Goal: Task Accomplishment & Management: Use online tool/utility

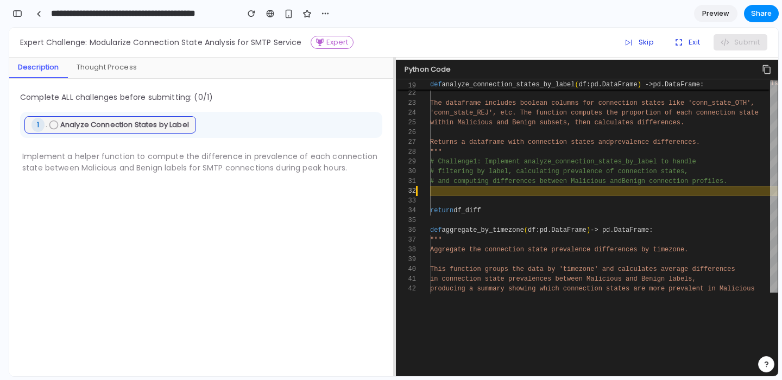
click at [707, 22] on link "Preview" at bounding box center [715, 13] width 43 height 17
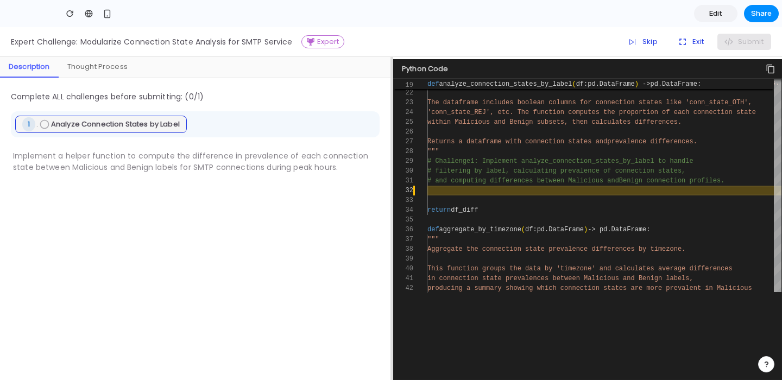
click at [707, 17] on link "Edit" at bounding box center [715, 13] width 43 height 17
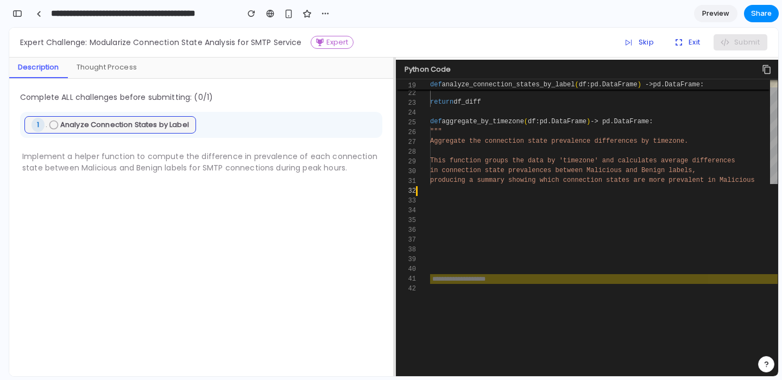
scroll to position [6796, 0]
click at [707, 17] on span "Preview" at bounding box center [715, 13] width 27 height 11
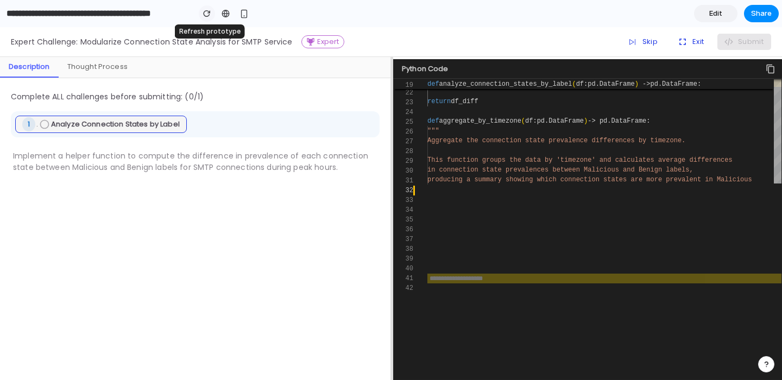
click at [206, 15] on div "button" at bounding box center [207, 14] width 8 height 8
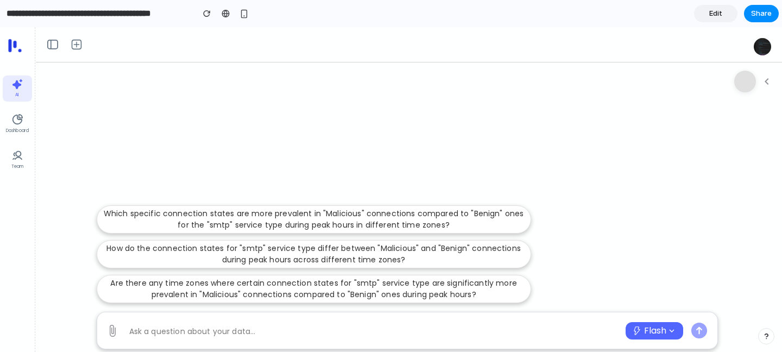
scroll to position [77, 0]
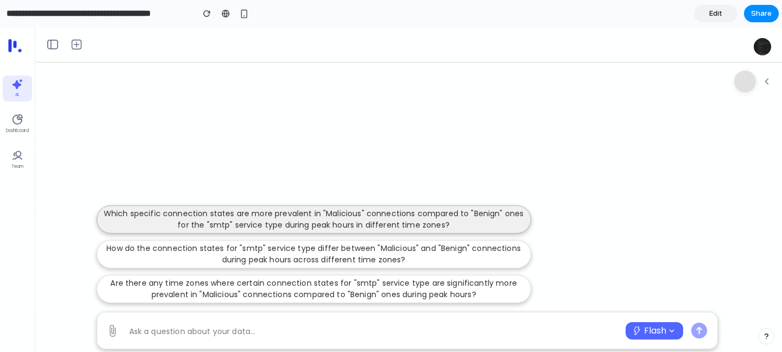
click at [182, 225] on p "Which specific connection states are more prevalent in "Malicious" connections …" at bounding box center [314, 219] width 420 height 23
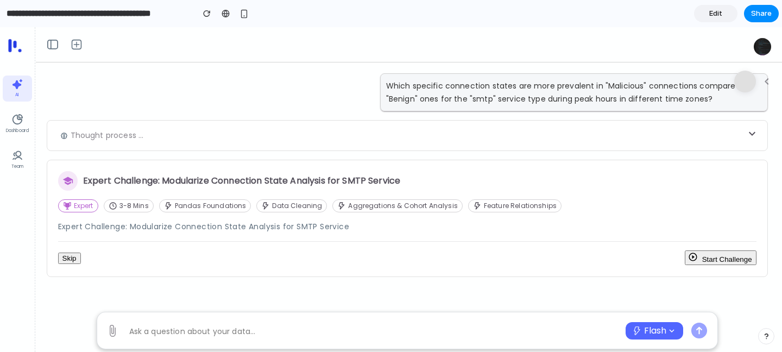
click at [739, 260] on button "Start Challenge" at bounding box center [721, 257] width 72 height 15
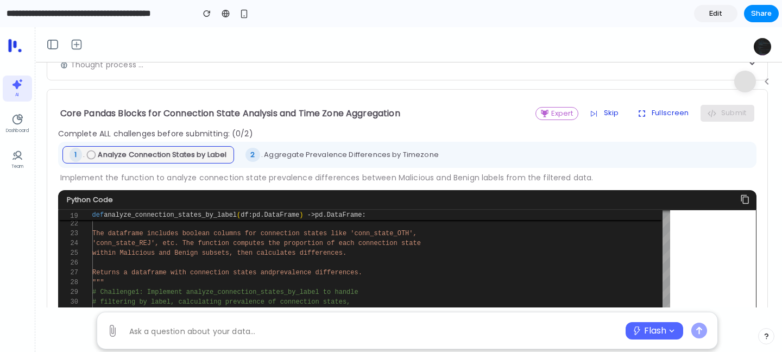
scroll to position [71, 0]
click at [672, 112] on button "Fullscreen" at bounding box center [662, 113] width 67 height 16
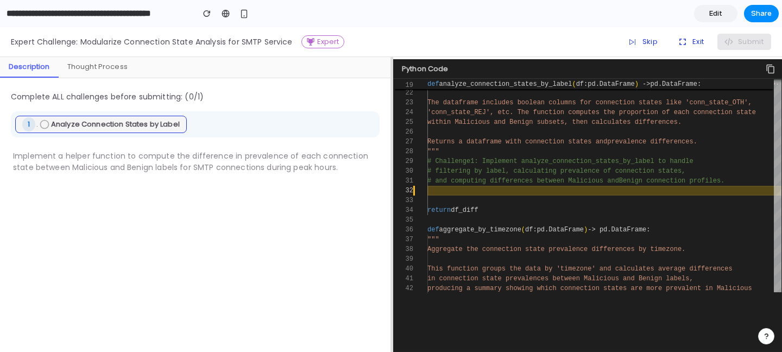
scroll to position [172, 0]
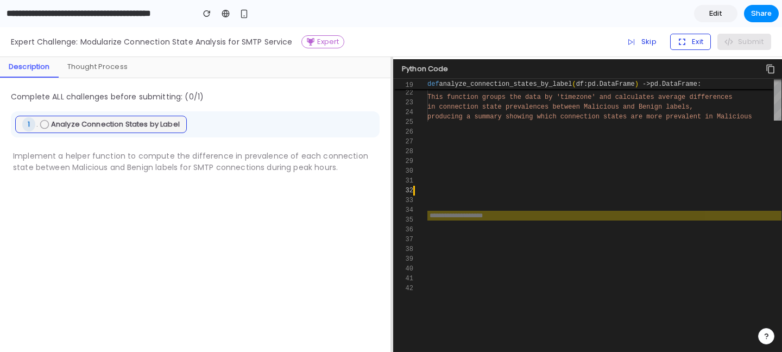
click at [695, 37] on button "Exit" at bounding box center [690, 42] width 41 height 16
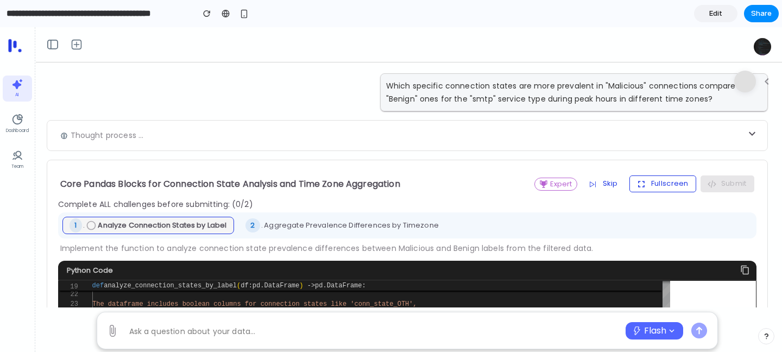
click at [681, 178] on button "Fullscreen" at bounding box center [662, 183] width 67 height 16
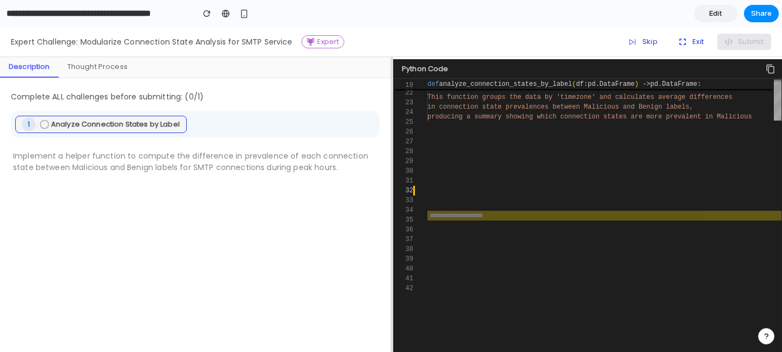
click at [501, 217] on input "text" at bounding box center [604, 216] width 354 height 10
click at [97, 58] on div "Thought Process" at bounding box center [98, 67] width 78 height 21
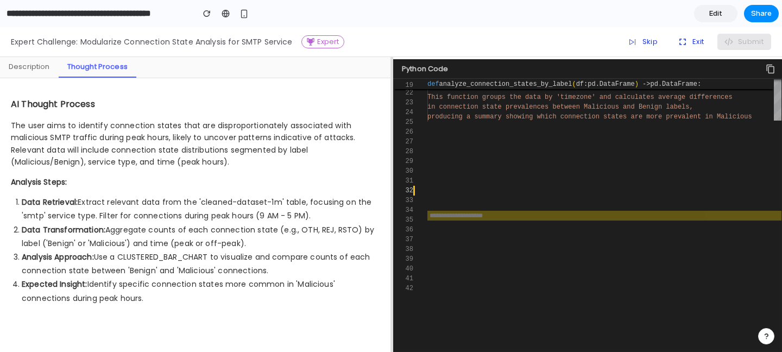
click at [36, 68] on div "Description" at bounding box center [29, 67] width 59 height 21
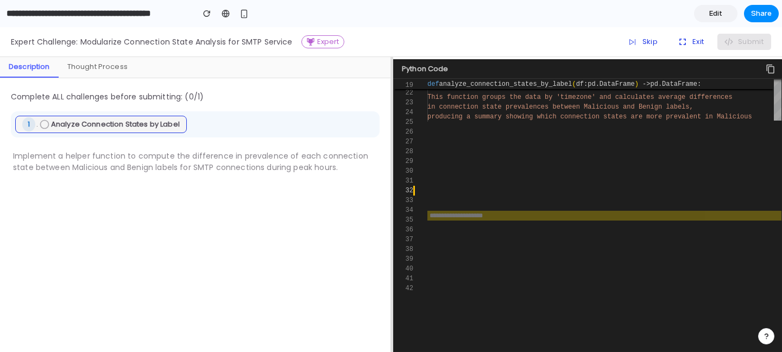
click at [87, 67] on div "Thought Process" at bounding box center [98, 67] width 78 height 21
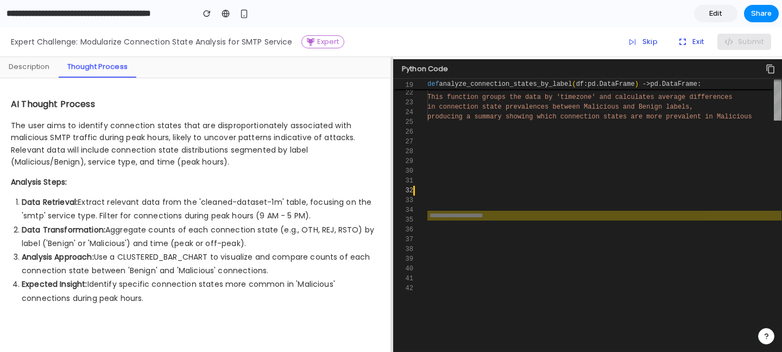
click at [37, 71] on div "Description" at bounding box center [29, 67] width 59 height 21
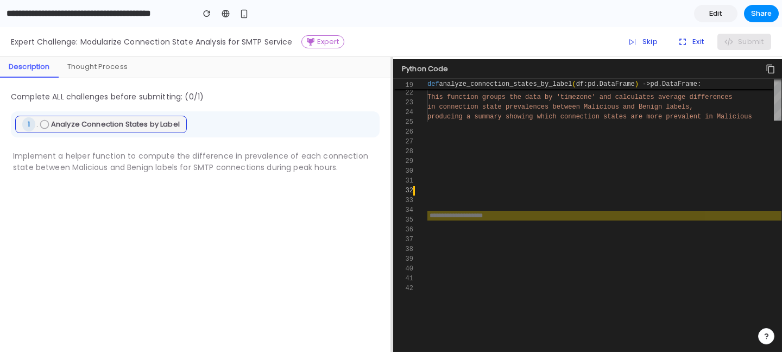
click at [102, 79] on div "Complete ALL challenges before submitting: ( 0 /1) 1 . Analyze Connection State…" at bounding box center [195, 215] width 390 height 274
click at [94, 68] on div "Thought Process" at bounding box center [98, 67] width 78 height 21
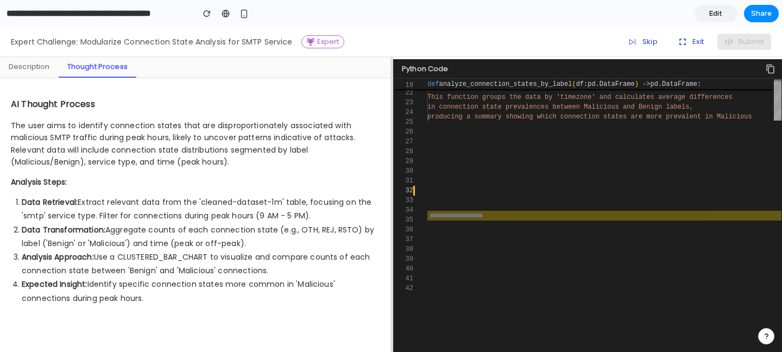
click at [23, 74] on div "Description" at bounding box center [29, 67] width 59 height 21
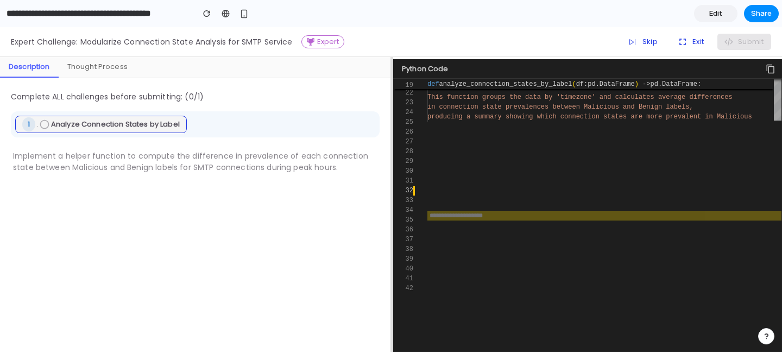
click at [98, 67] on div "Thought Process" at bounding box center [98, 67] width 78 height 21
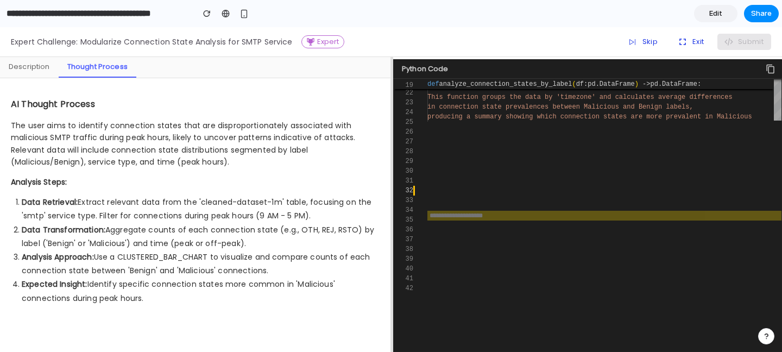
click at [390, 103] on div "AI Thought Process The user aims to identify connection states that are disprop…" at bounding box center [195, 215] width 390 height 274
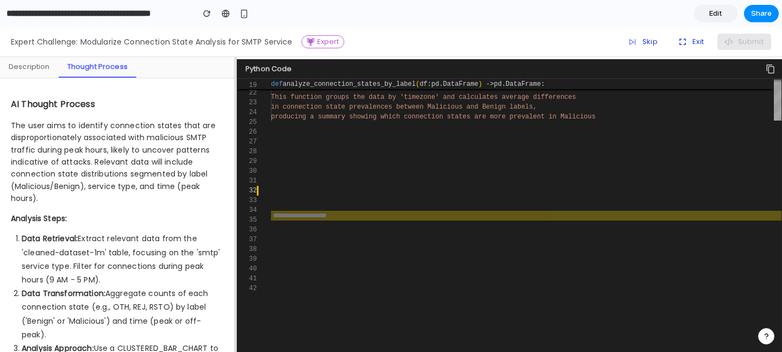
drag, startPoint x: 391, startPoint y: 103, endPoint x: 191, endPoint y: 103, distance: 200.4
click at [190, 103] on div "Description Thought Process AI Thought Process The user aims to identify connec…" at bounding box center [391, 204] width 782 height 295
drag, startPoint x: 235, startPoint y: 106, endPoint x: 42, endPoint y: 164, distance: 201.7
click at [42, 164] on div "Description Thought Process AI Thought Process The user aims to identify connec…" at bounding box center [391, 204] width 782 height 295
click at [26, 67] on div "Description" at bounding box center [29, 67] width 59 height 21
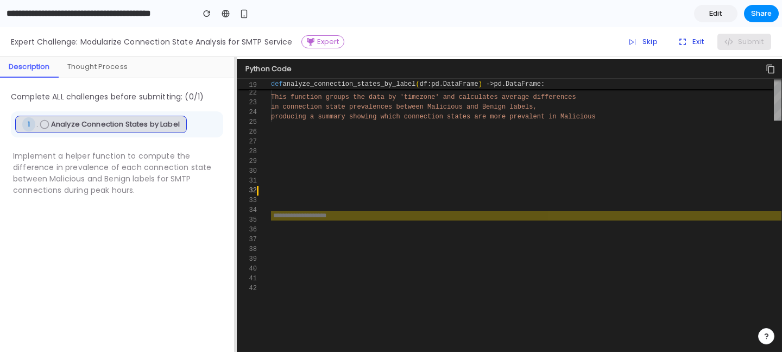
click at [92, 122] on span "Analyze Connection States by Label" at bounding box center [115, 124] width 129 height 11
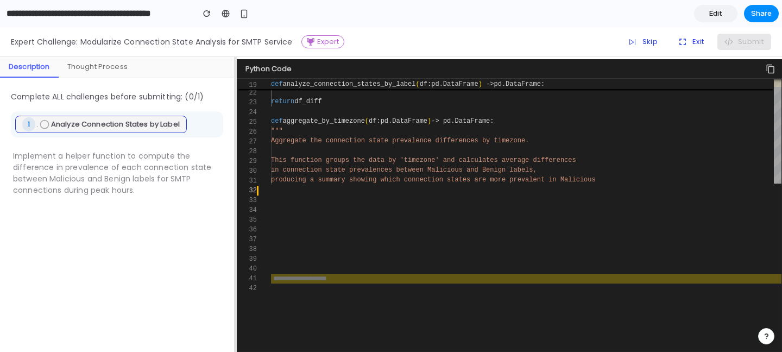
click at [308, 288] on div "Analyze prevalence of specific connection stat es comparing 'Malicious' vs 'Ben…" at bounding box center [560, 125] width 578 height 702
click at [308, 282] on input "text" at bounding box center [526, 279] width 511 height 10
type input "***"
click at [739, 36] on button "Submit" at bounding box center [744, 42] width 54 height 16
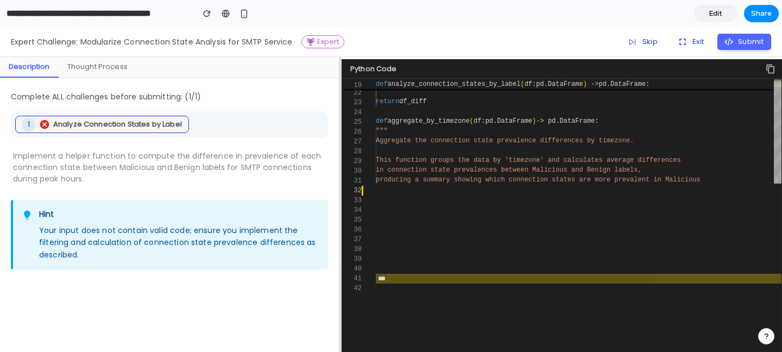
drag, startPoint x: 235, startPoint y: 111, endPoint x: 340, endPoint y: 133, distance: 106.9
click at [340, 133] on div at bounding box center [340, 204] width 2 height 295
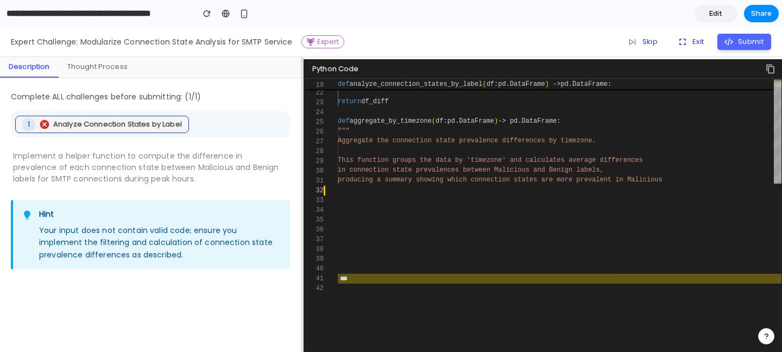
drag, startPoint x: 341, startPoint y: 133, endPoint x: 303, endPoint y: 133, distance: 38.0
click at [303, 133] on div at bounding box center [302, 204] width 2 height 295
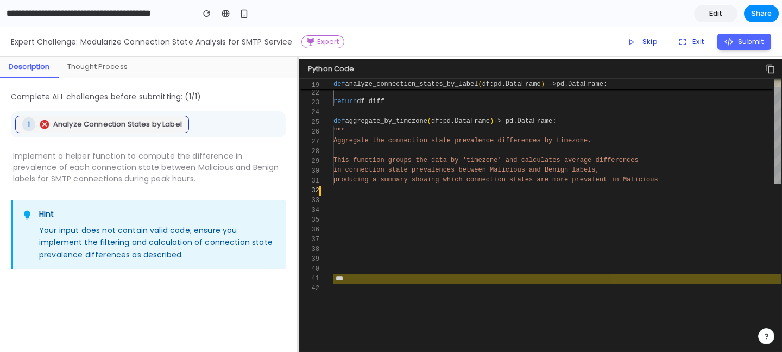
drag, startPoint x: 303, startPoint y: 161, endPoint x: 299, endPoint y: 180, distance: 19.4
click at [299, 180] on div at bounding box center [298, 204] width 2 height 295
click at [682, 47] on icon "button" at bounding box center [682, 41] width 11 height 11
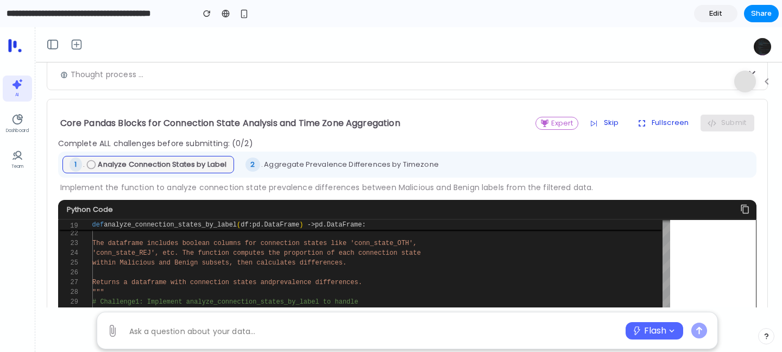
scroll to position [65, 0]
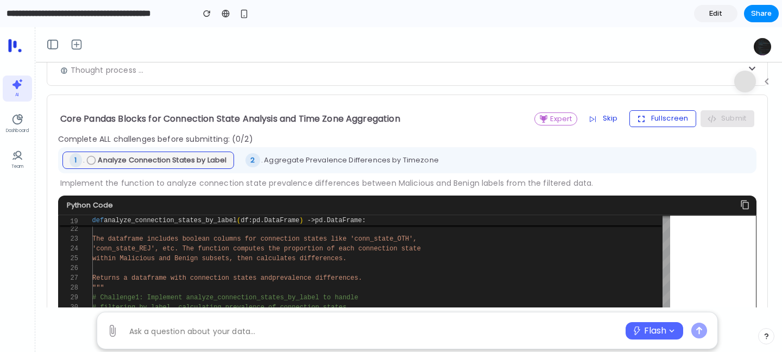
click at [664, 115] on button "Fullscreen" at bounding box center [662, 118] width 67 height 16
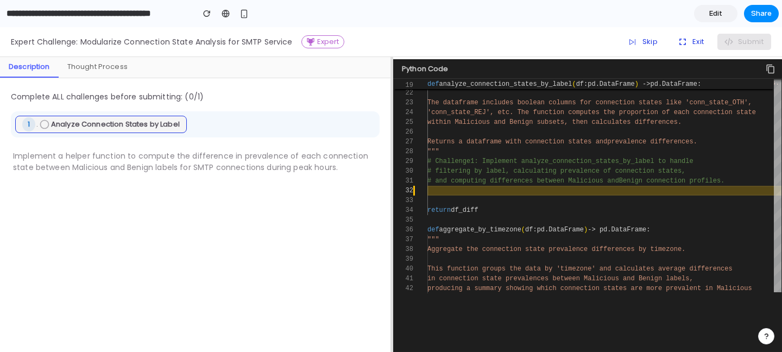
scroll to position [172, 0]
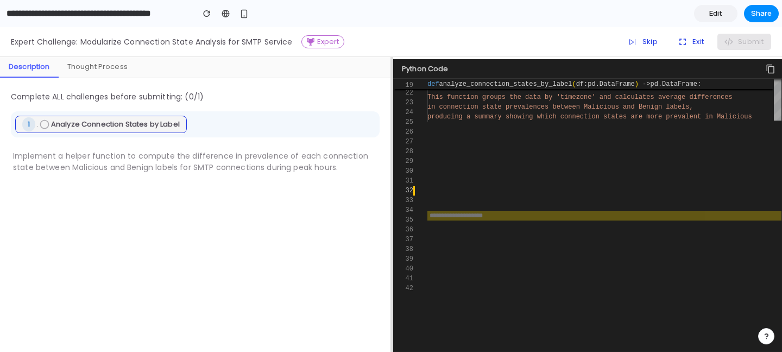
click at [460, 215] on input "text" at bounding box center [604, 216] width 354 height 10
type input "**"
click at [746, 45] on button "Submit" at bounding box center [744, 42] width 54 height 16
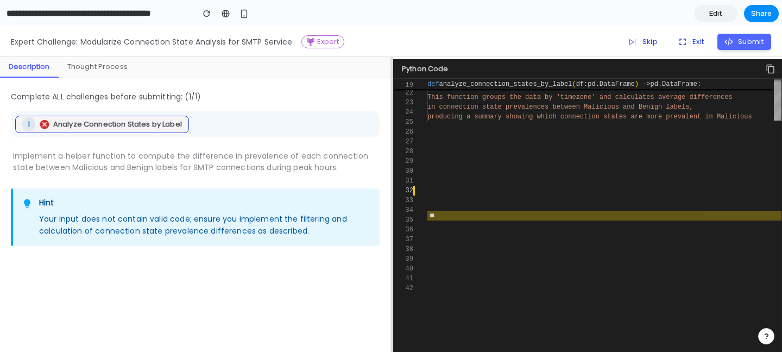
click at [102, 70] on div "Thought Process" at bounding box center [98, 67] width 78 height 21
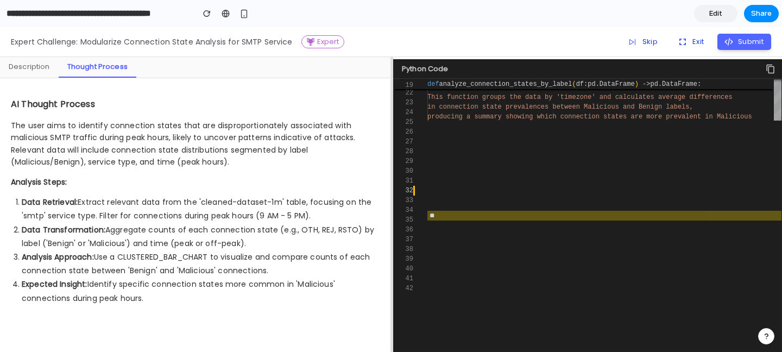
click at [25, 68] on div "Description" at bounding box center [29, 67] width 59 height 21
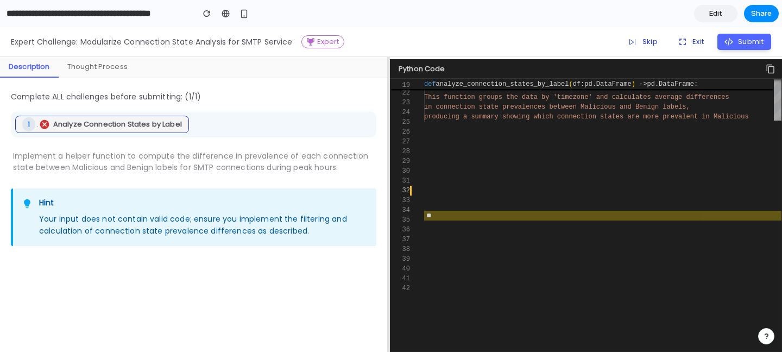
click at [389, 92] on div at bounding box center [389, 204] width 2 height 295
click at [689, 42] on button "Exit" at bounding box center [690, 42] width 41 height 16
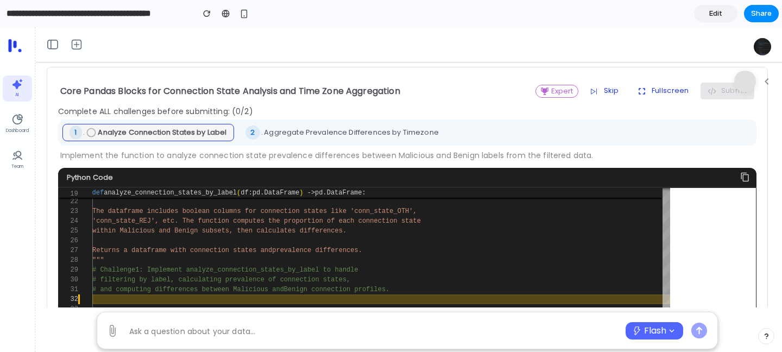
scroll to position [92, 0]
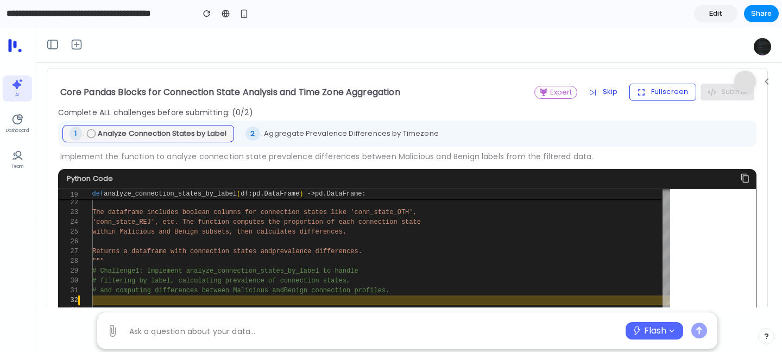
click at [663, 96] on button "Fullscreen" at bounding box center [662, 92] width 67 height 16
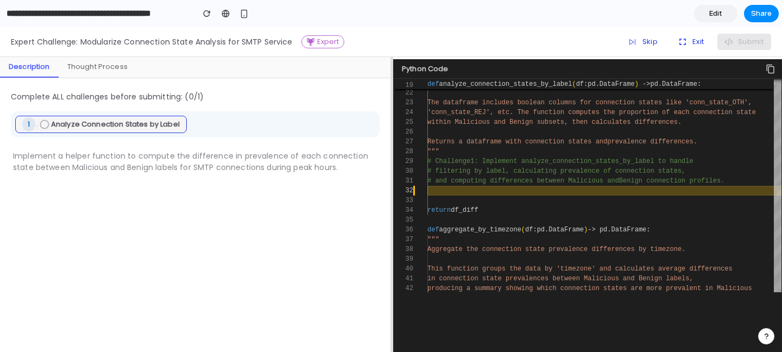
scroll to position [172, 0]
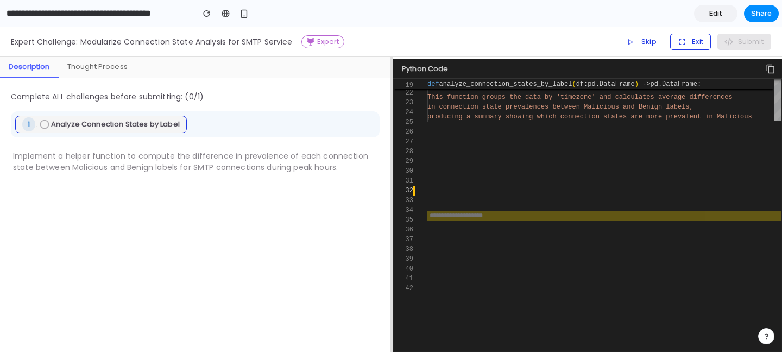
click at [695, 41] on button "Exit" at bounding box center [690, 42] width 41 height 16
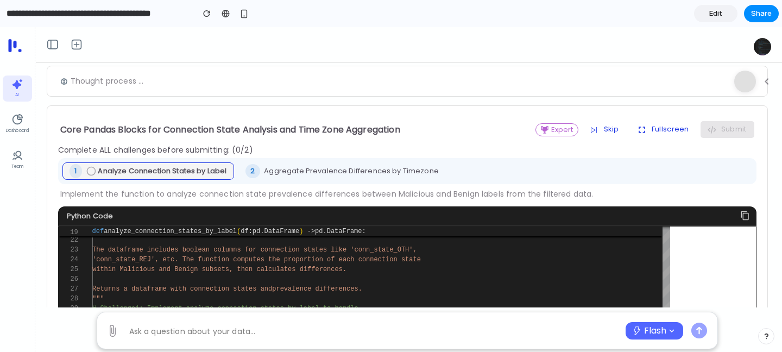
scroll to position [70, 0]
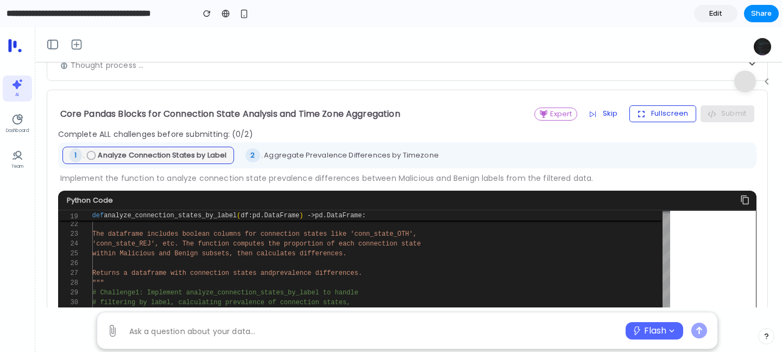
click at [679, 111] on button "Fullscreen" at bounding box center [662, 113] width 67 height 16
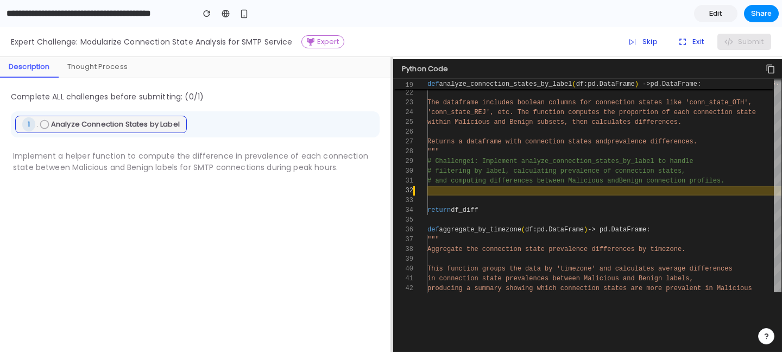
scroll to position [172, 0]
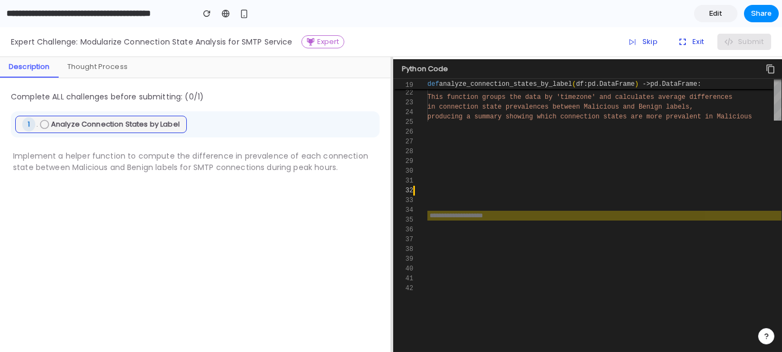
click at [390, 103] on div "Description Thought Process Complete ALL challenges before submitting: ( 0 /1) …" at bounding box center [195, 204] width 391 height 295
click at [389, 101] on div "Complete ALL challenges before submitting: ( 0 /1) 1 . Analyze Connection State…" at bounding box center [195, 215] width 390 height 274
click at [393, 102] on div "21 22 23 24 25 26 27 28 29 30 31 32 33 34 35 36 37 38 39 40 41 42 Analyze preva…" at bounding box center [587, 215] width 389 height 273
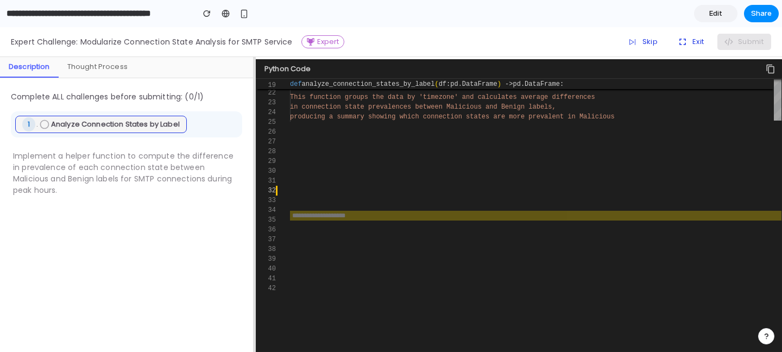
drag, startPoint x: 392, startPoint y: 102, endPoint x: 255, endPoint y: 143, distance: 143.5
click at [255, 143] on div at bounding box center [255, 204] width 2 height 295
click at [335, 219] on input "text" at bounding box center [536, 216] width 492 height 10
click at [738, 50] on div "Expert Challenge: Modularize Connection State Analysis for SMTP Service Expert …" at bounding box center [391, 42] width 782 height 30
click at [735, 46] on button "Submit" at bounding box center [744, 42] width 54 height 16
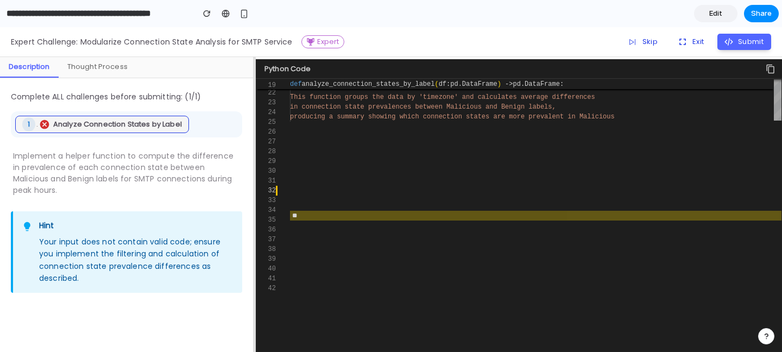
click at [313, 215] on input "**" at bounding box center [536, 216] width 492 height 10
type input "****"
click at [733, 35] on button "Submit" at bounding box center [744, 42] width 54 height 16
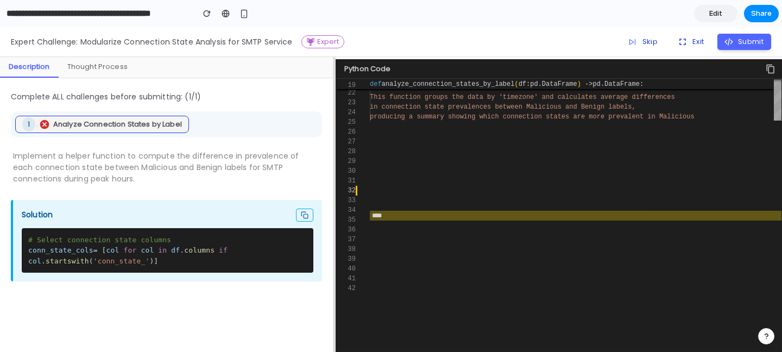
drag, startPoint x: 255, startPoint y: 156, endPoint x: 335, endPoint y: 156, distance: 79.8
click at [335, 156] on div at bounding box center [334, 204] width 2 height 295
click at [235, 12] on div at bounding box center [225, 13] width 53 height 16
click at [240, 12] on div "button" at bounding box center [244, 13] width 9 height 9
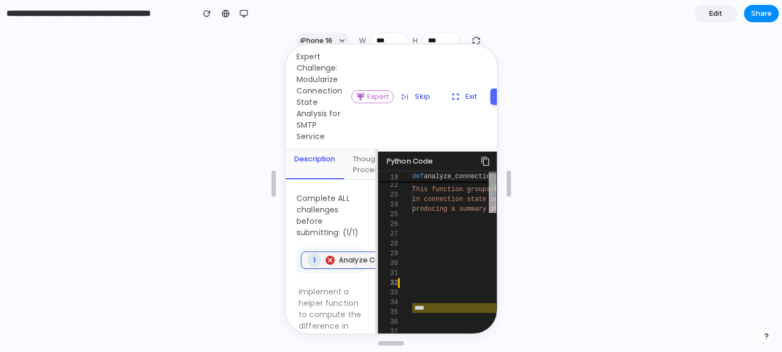
scroll to position [0, 0]
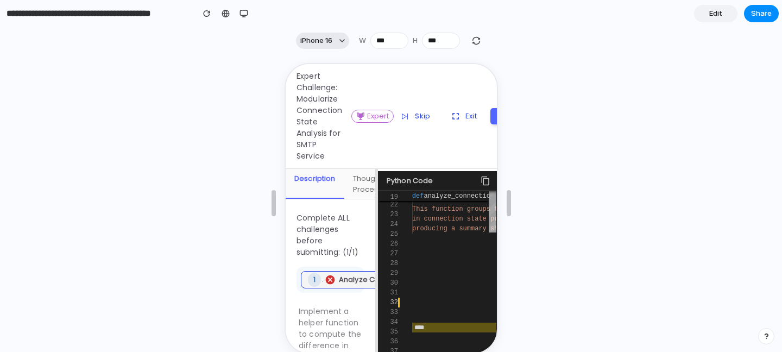
click at [341, 40] on div "button" at bounding box center [341, 40] width 5 height 5
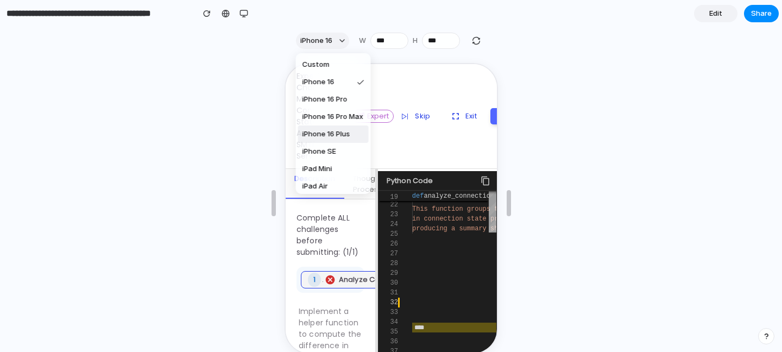
click at [344, 136] on span "iPhone 16 Plus" at bounding box center [327, 134] width 48 height 11
type input "***"
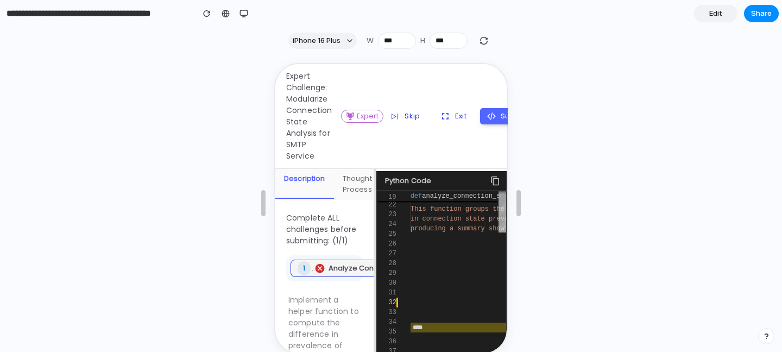
scroll to position [20, 0]
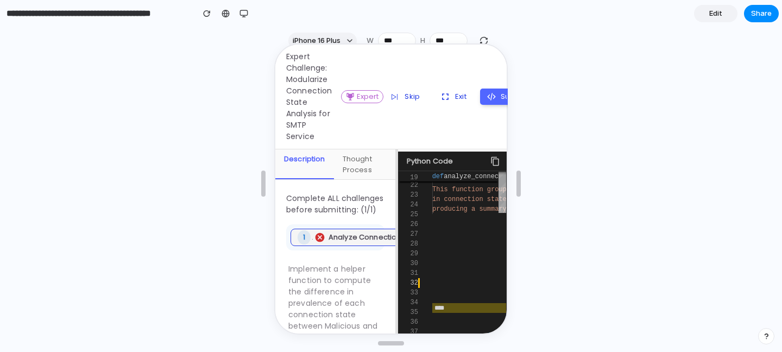
drag, startPoint x: 373, startPoint y: 186, endPoint x: 394, endPoint y: 193, distance: 23.0
click at [395, 193] on div at bounding box center [396, 240] width 2 height 184
click at [369, 178] on div "Thought Process" at bounding box center [363, 163] width 61 height 30
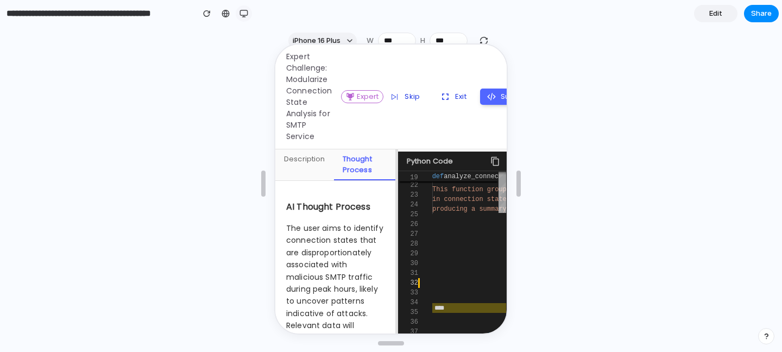
click at [242, 18] on button "button" at bounding box center [244, 13] width 16 height 16
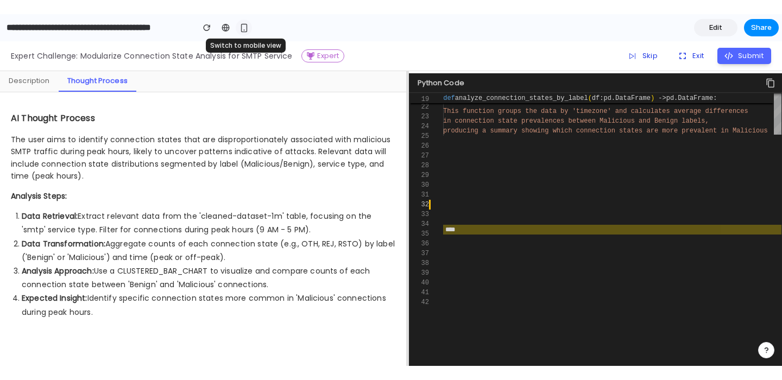
scroll to position [0, 0]
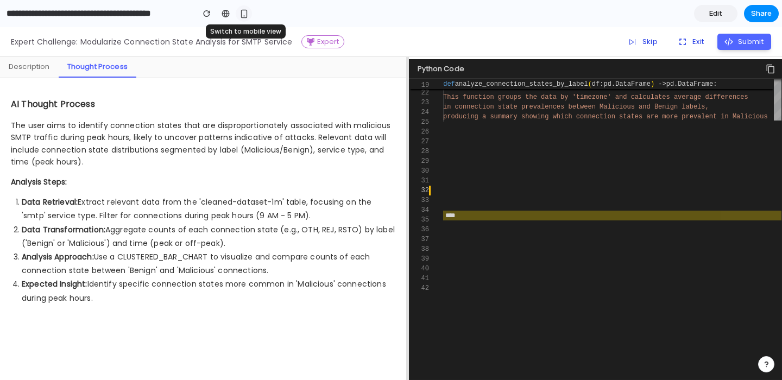
click at [246, 10] on div "button" at bounding box center [244, 13] width 9 height 9
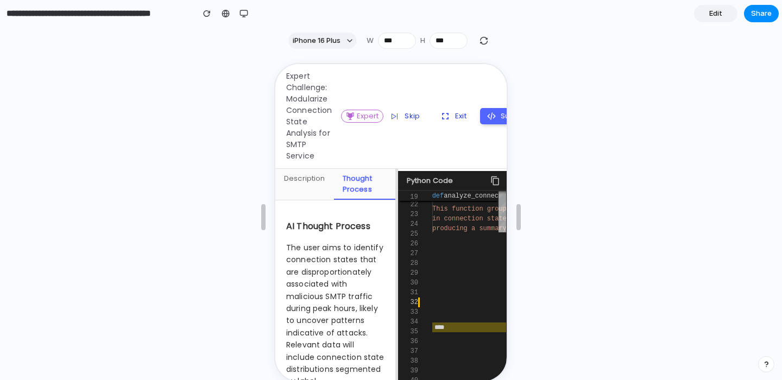
scroll to position [20, 0]
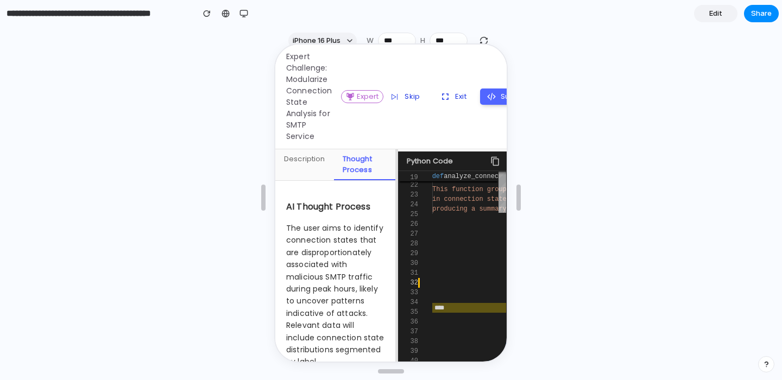
click at [351, 37] on div at bounding box center [391, 198] width 234 height 326
click at [346, 39] on div at bounding box center [391, 198] width 234 height 326
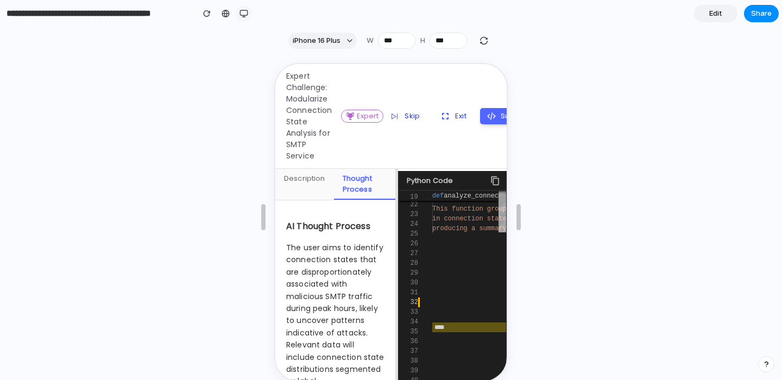
click at [247, 15] on div "button" at bounding box center [244, 13] width 9 height 9
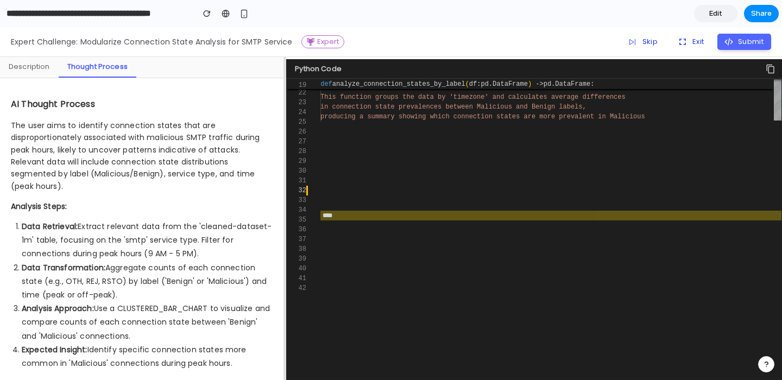
drag, startPoint x: 407, startPoint y: 138, endPoint x: 284, endPoint y: 138, distance: 122.7
click at [284, 138] on div at bounding box center [285, 218] width 2 height 323
click at [615, 48] on div "Expert Challenge: Modularize Connection State Analysis for SMTP Service Expert …" at bounding box center [391, 42] width 782 height 30
click at [766, 4] on section "**********" at bounding box center [389, 13] width 779 height 27
click at [759, 16] on span "Share" at bounding box center [761, 13] width 21 height 11
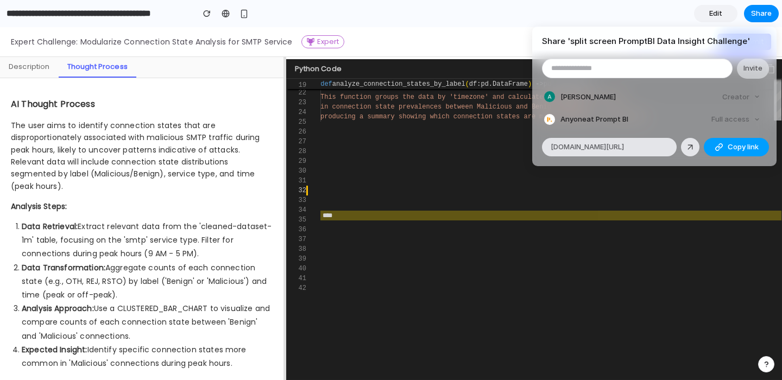
click at [724, 153] on button "Copy link" at bounding box center [736, 147] width 65 height 18
